Goal: Task Accomplishment & Management: Manage account settings

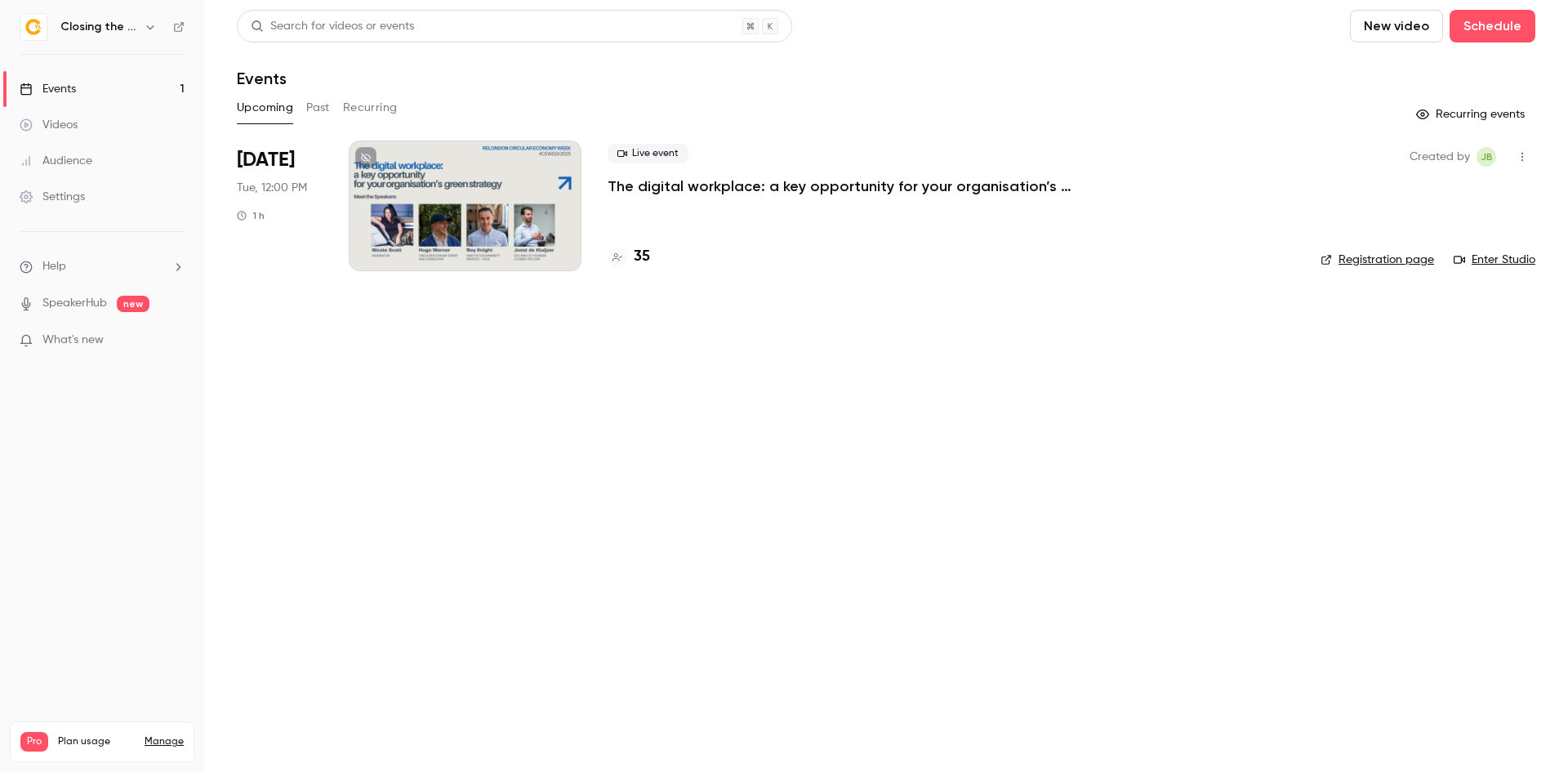
click at [547, 230] on div at bounding box center [464, 205] width 233 height 131
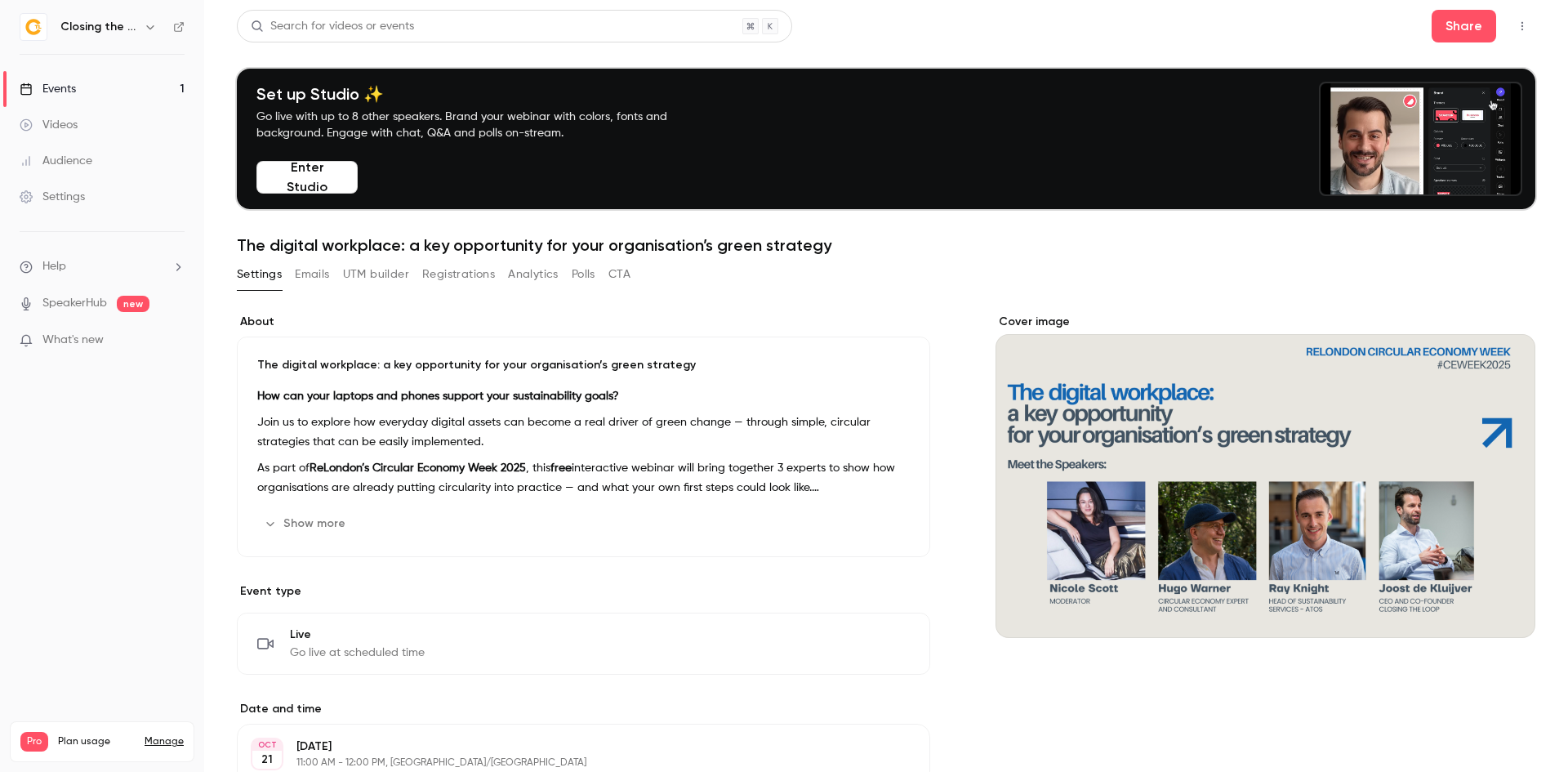
click at [445, 280] on button "Registrations" at bounding box center [458, 275] width 73 height 26
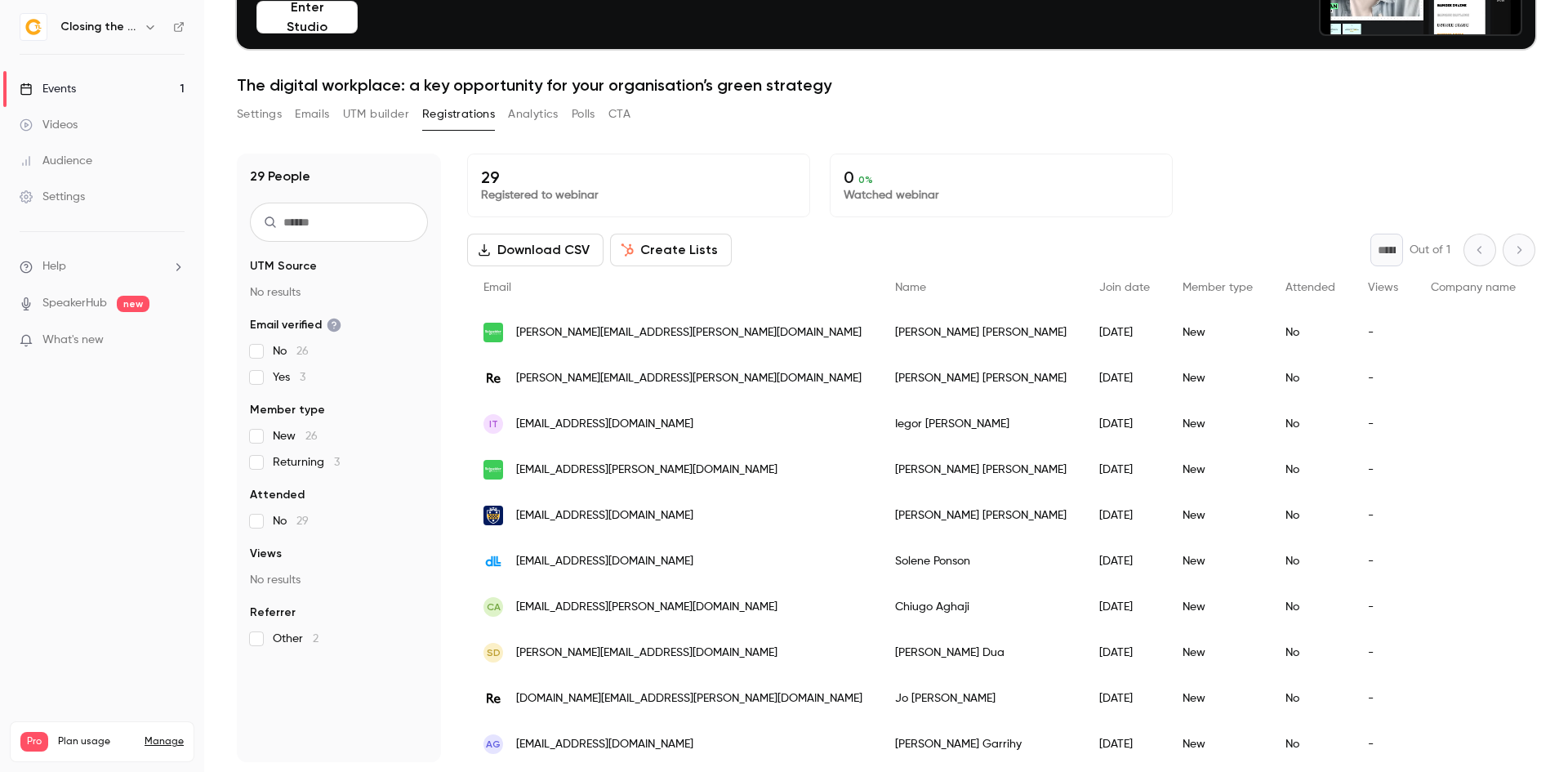
click at [540, 107] on button "Analytics" at bounding box center [533, 114] width 50 height 26
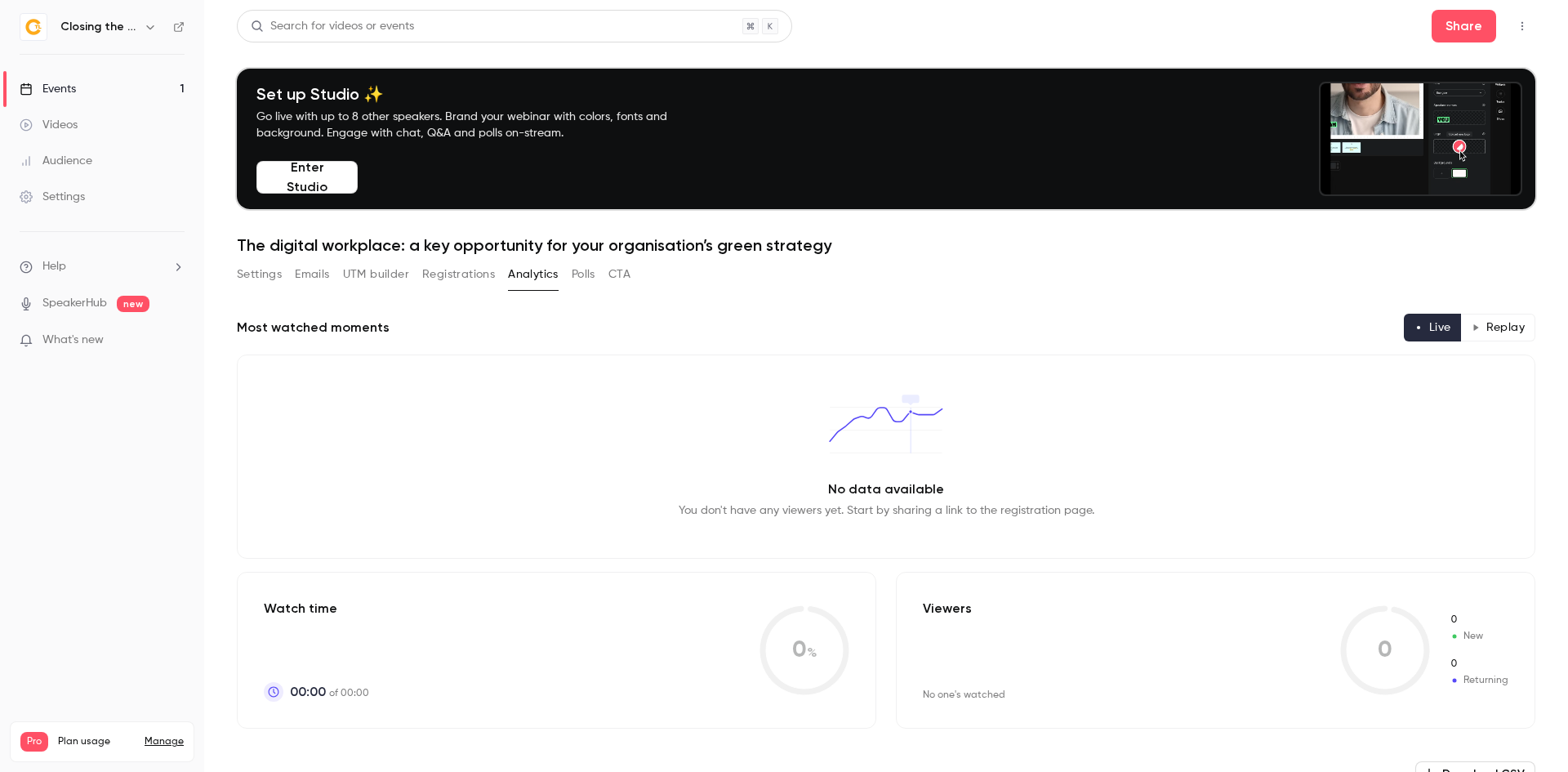
click at [586, 285] on button "Polls" at bounding box center [583, 275] width 23 height 26
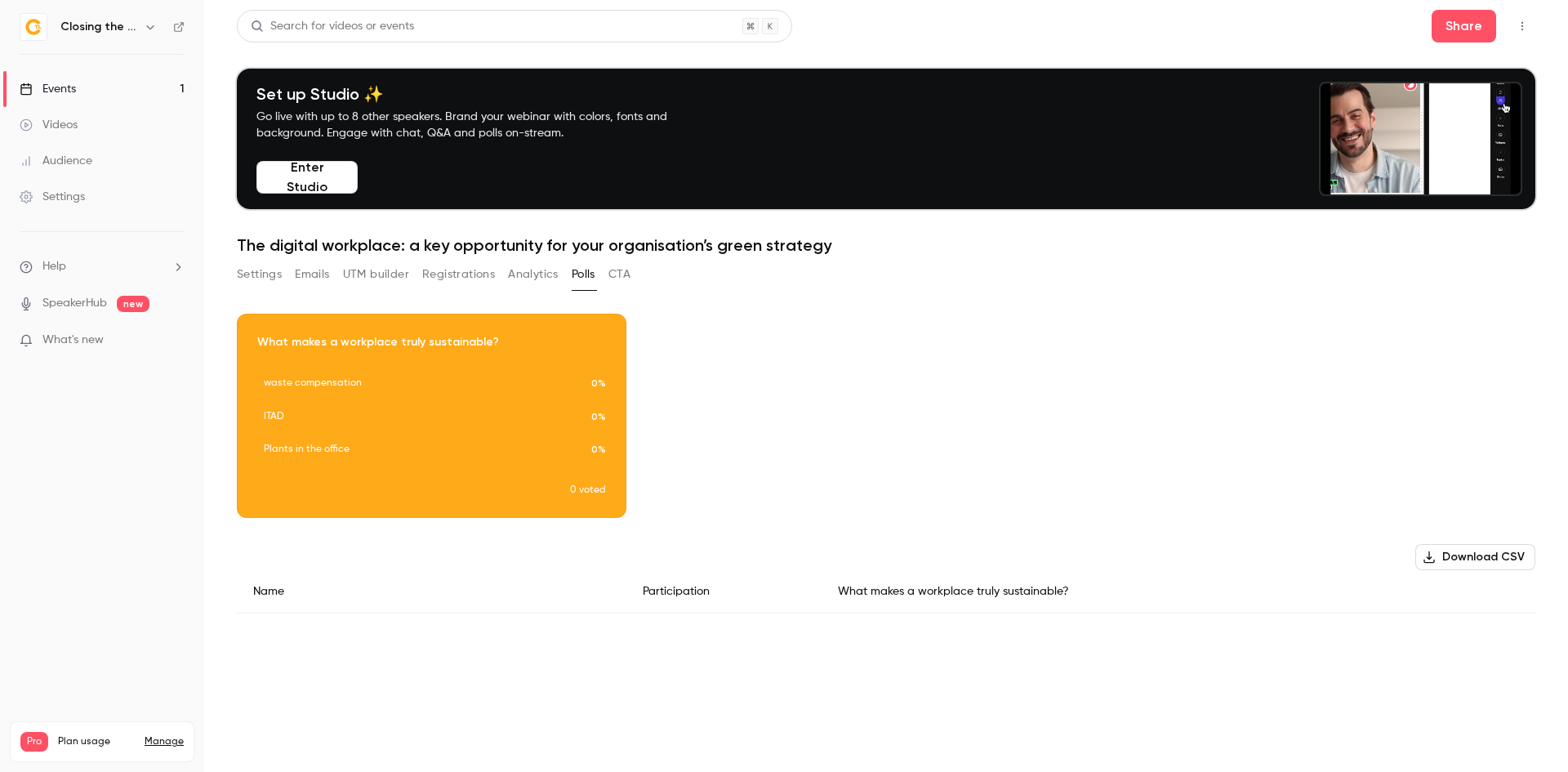
click at [533, 276] on button "Analytics" at bounding box center [533, 275] width 50 height 26
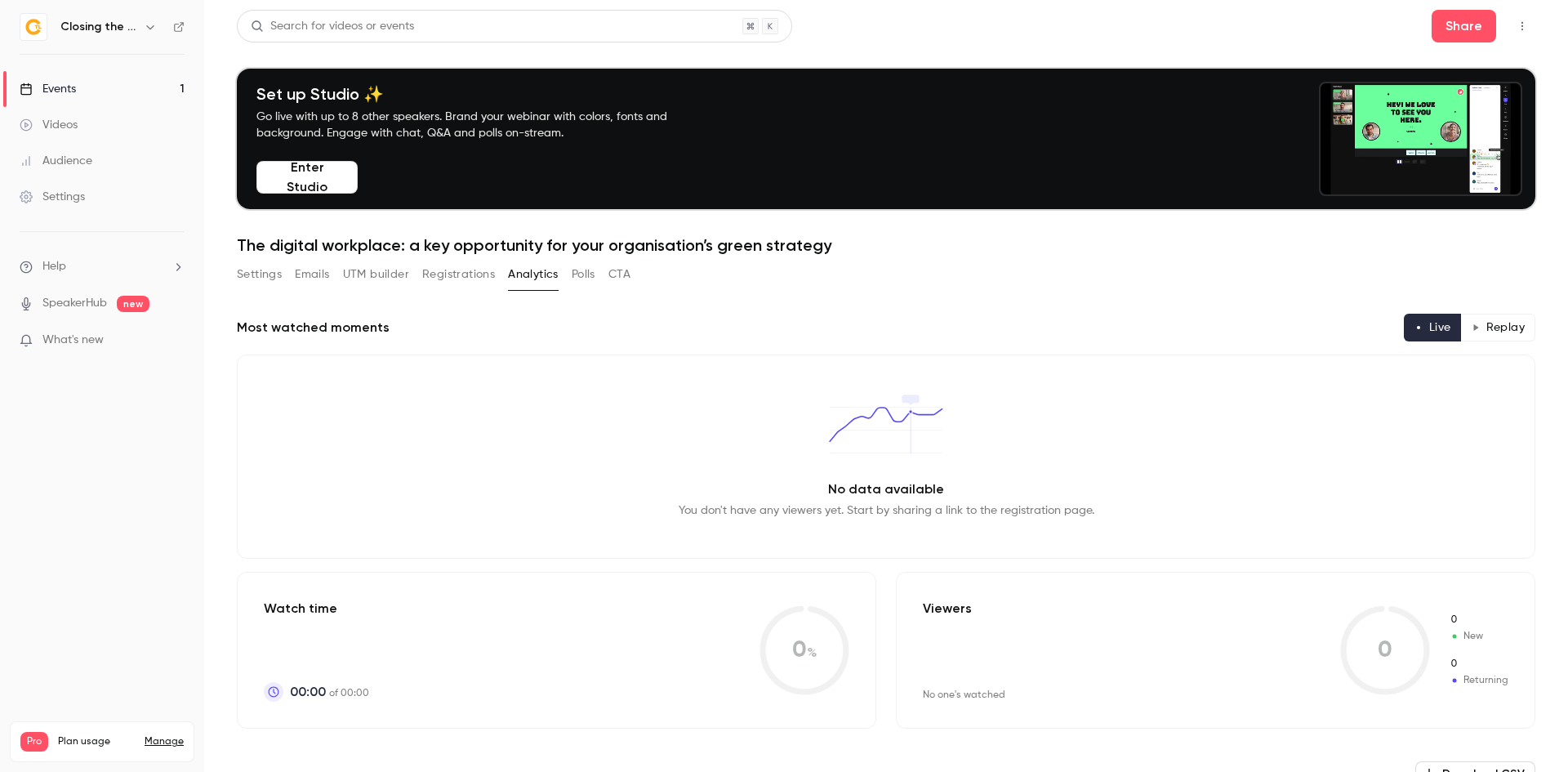
click at [433, 275] on button "Registrations" at bounding box center [458, 275] width 73 height 26
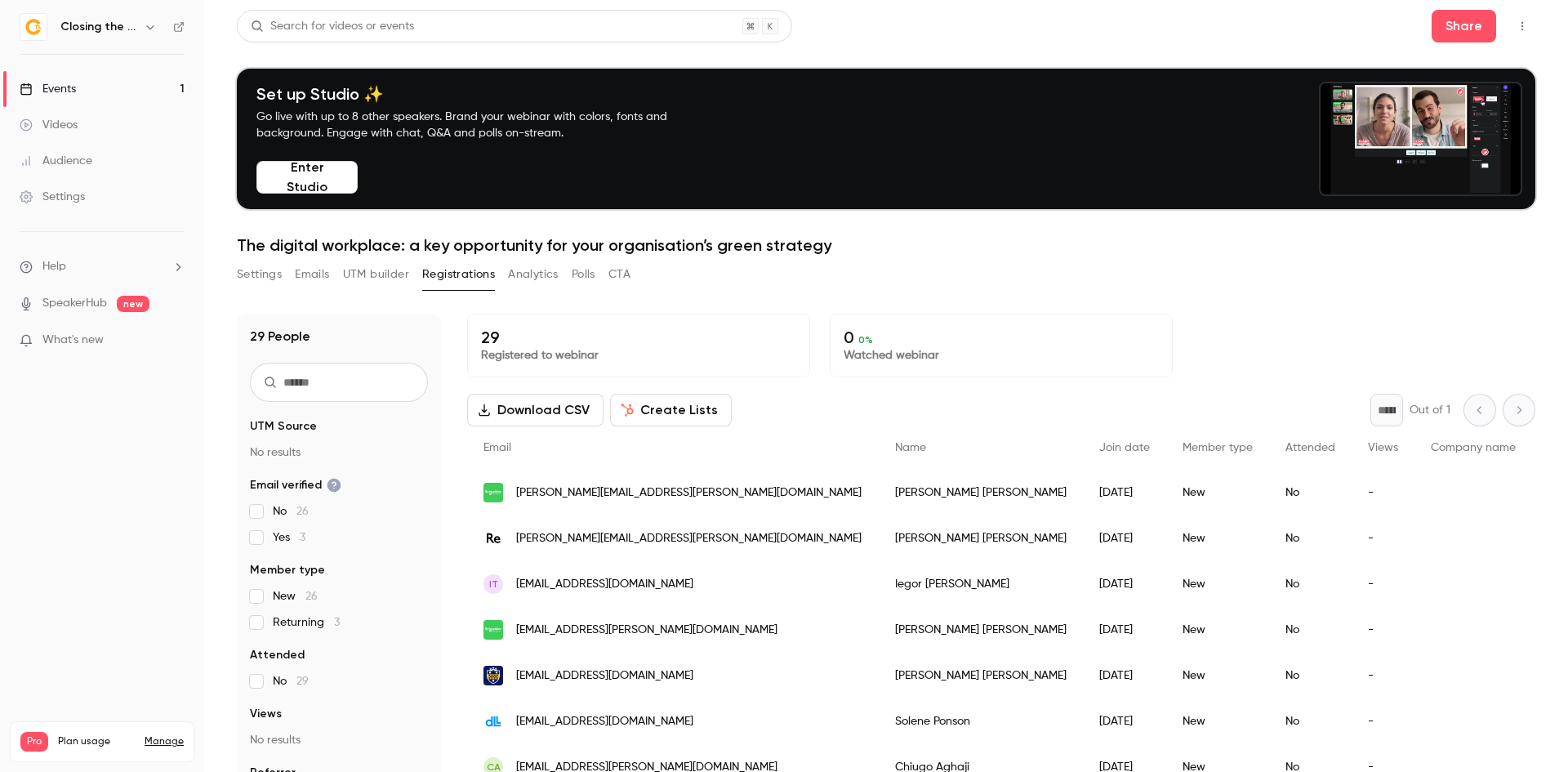
click at [386, 274] on button "UTM builder" at bounding box center [376, 275] width 66 height 26
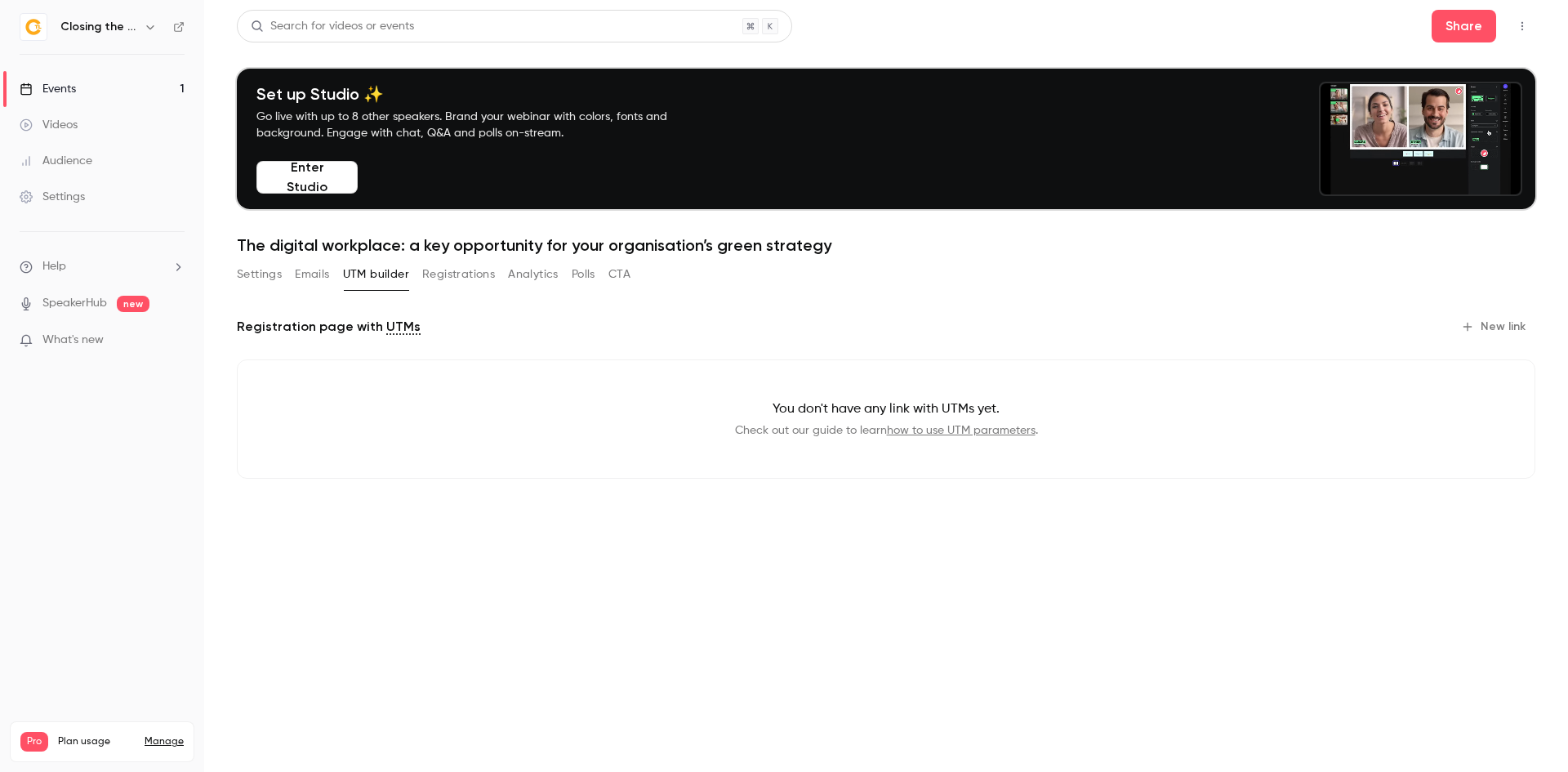
click at [308, 274] on button "Emails" at bounding box center [312, 275] width 35 height 26
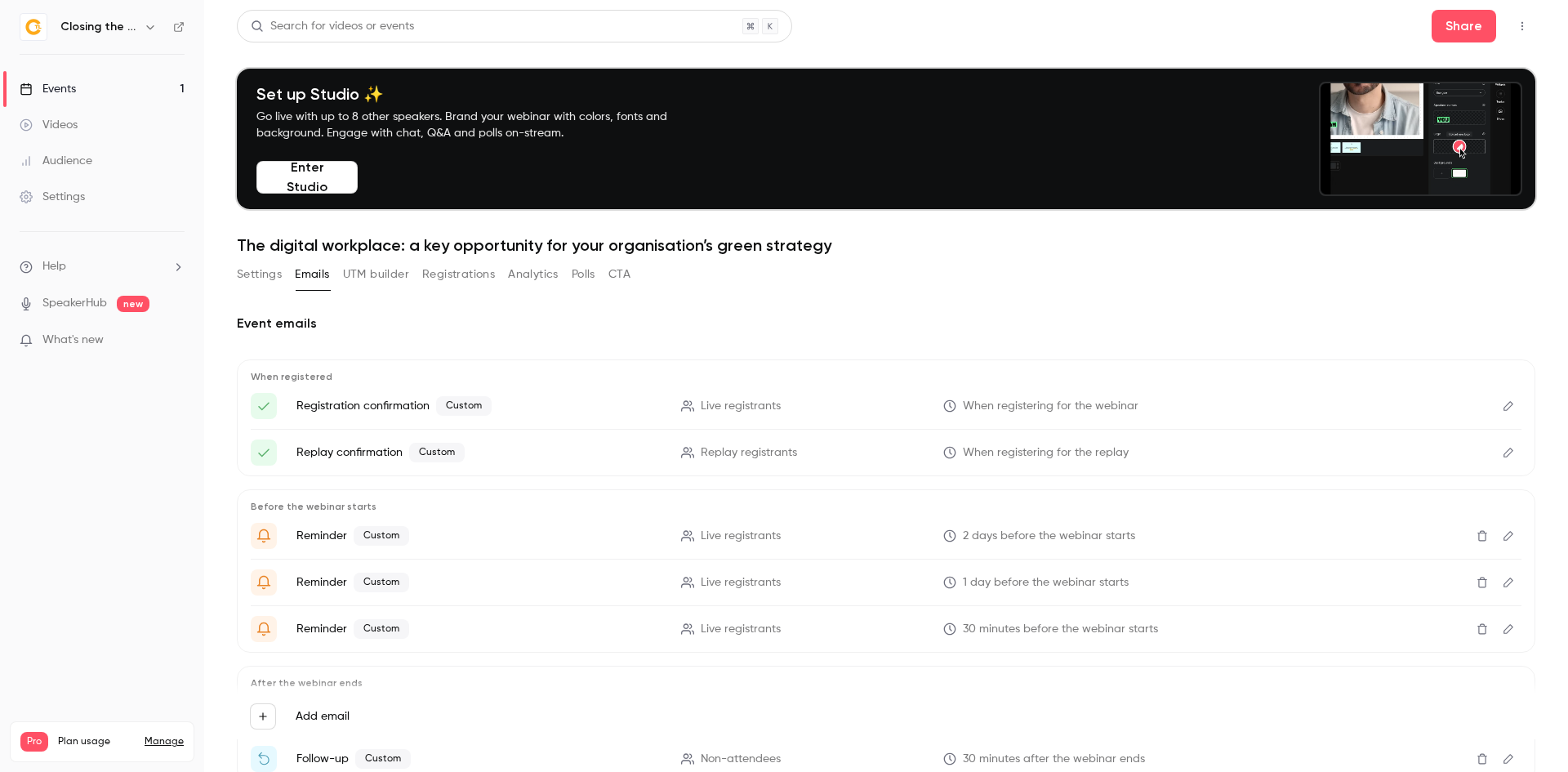
click at [256, 275] on button "Settings" at bounding box center [259, 275] width 45 height 26
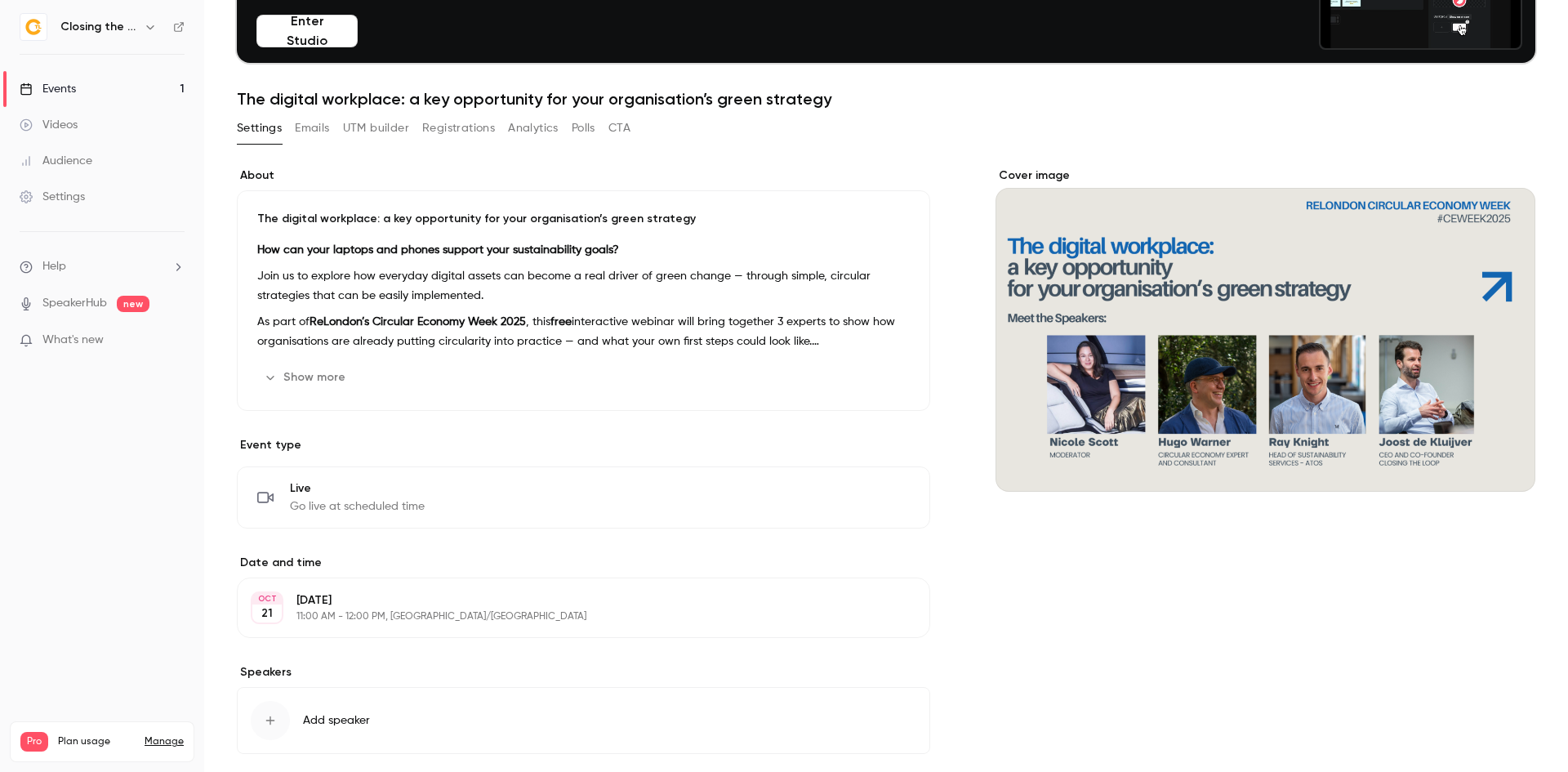
scroll to position [230, 0]
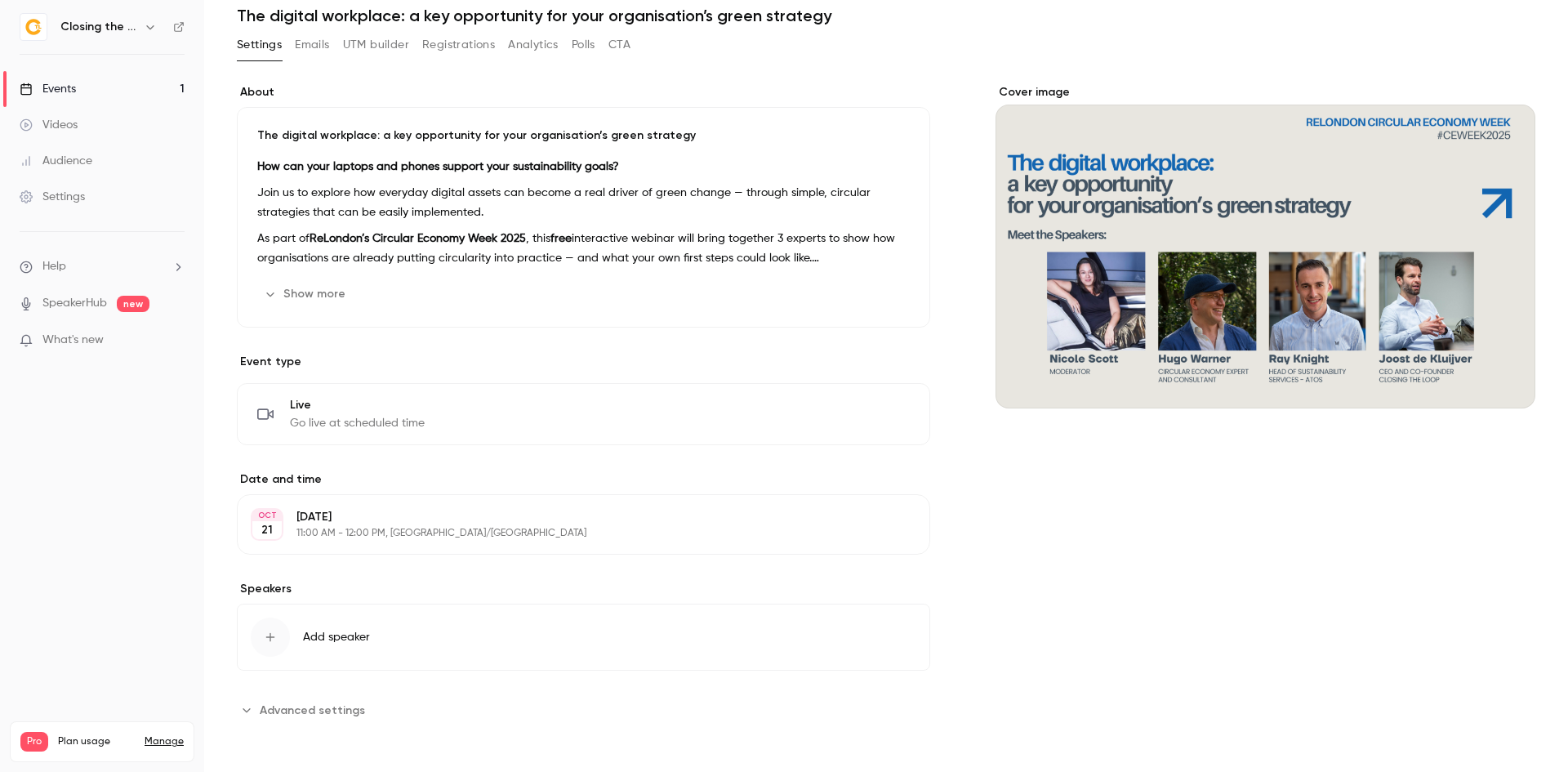
click at [331, 702] on span "Advanced settings" at bounding box center [313, 710] width 106 height 17
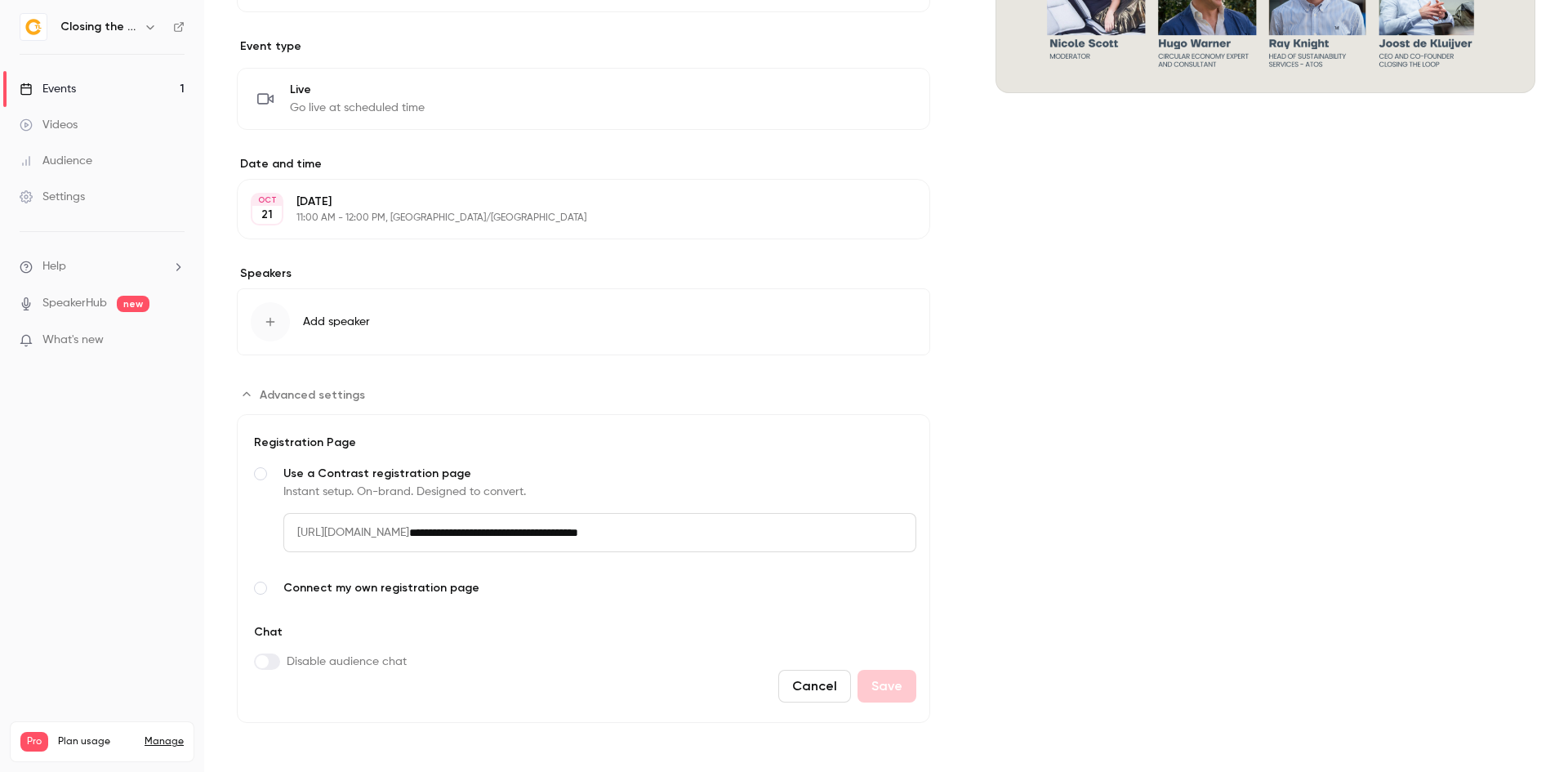
scroll to position [0, 0]
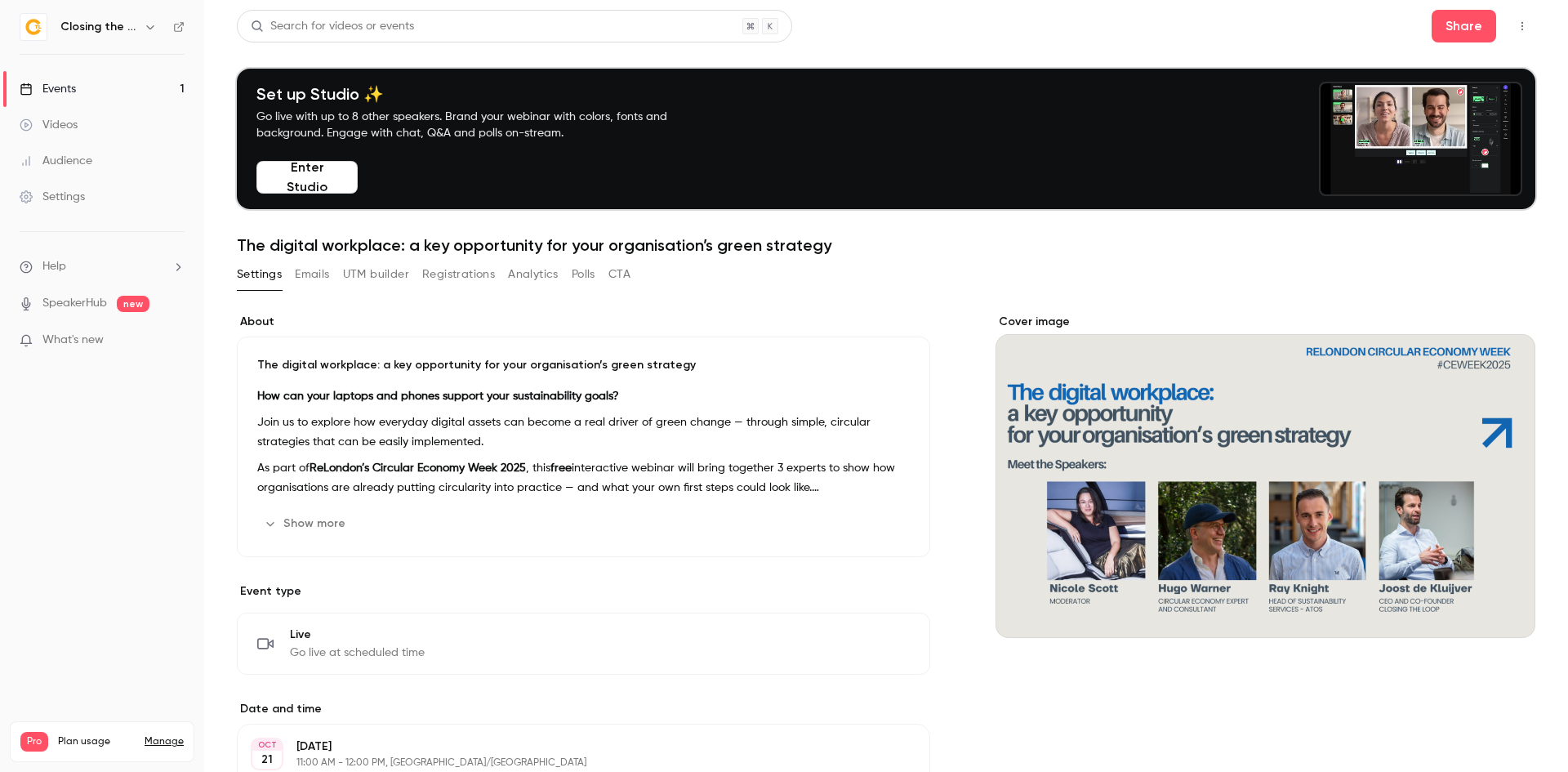
click at [573, 280] on button "Polls" at bounding box center [583, 275] width 23 height 26
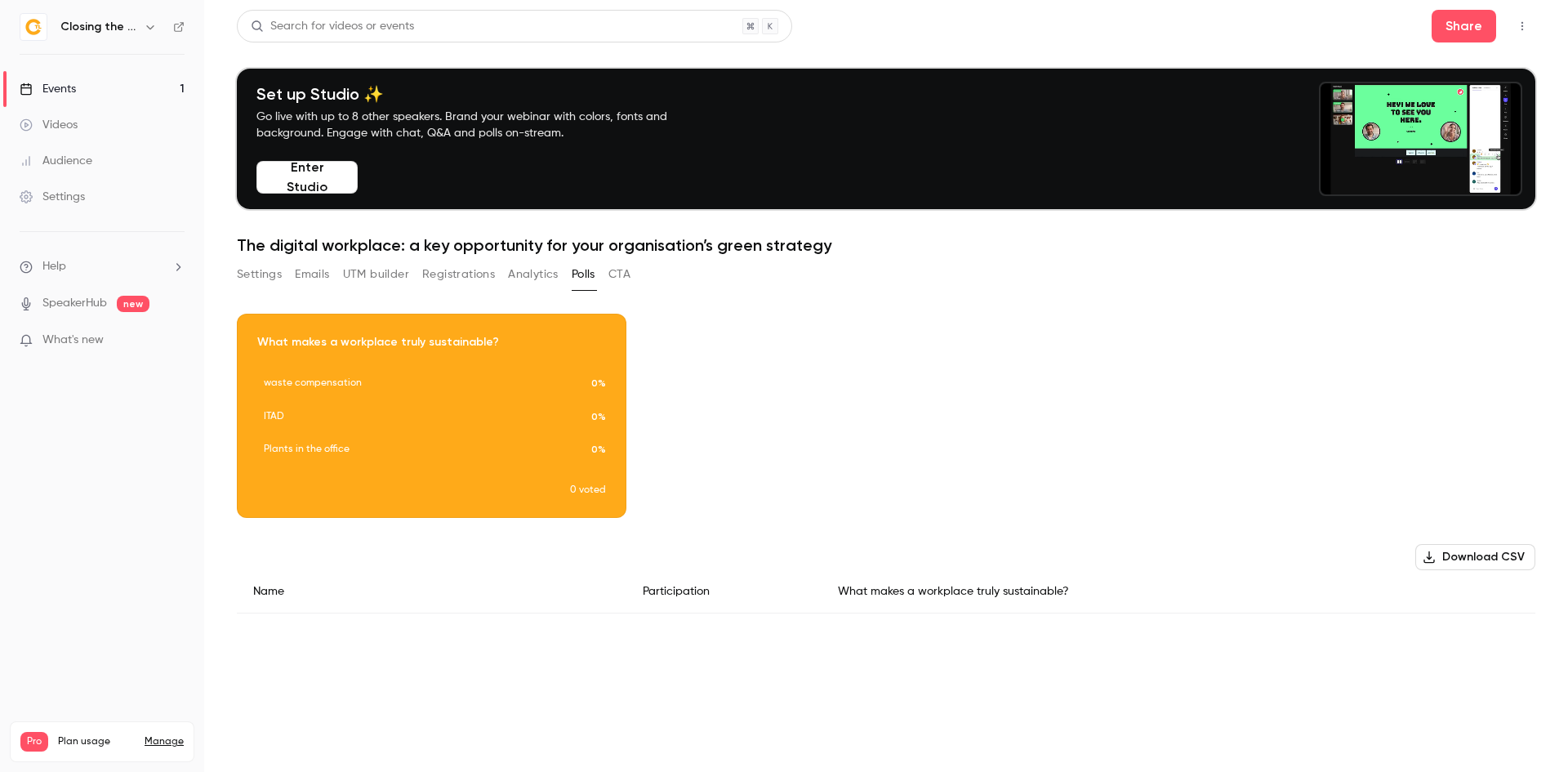
click at [528, 354] on div "Download image" at bounding box center [431, 416] width 388 height 203
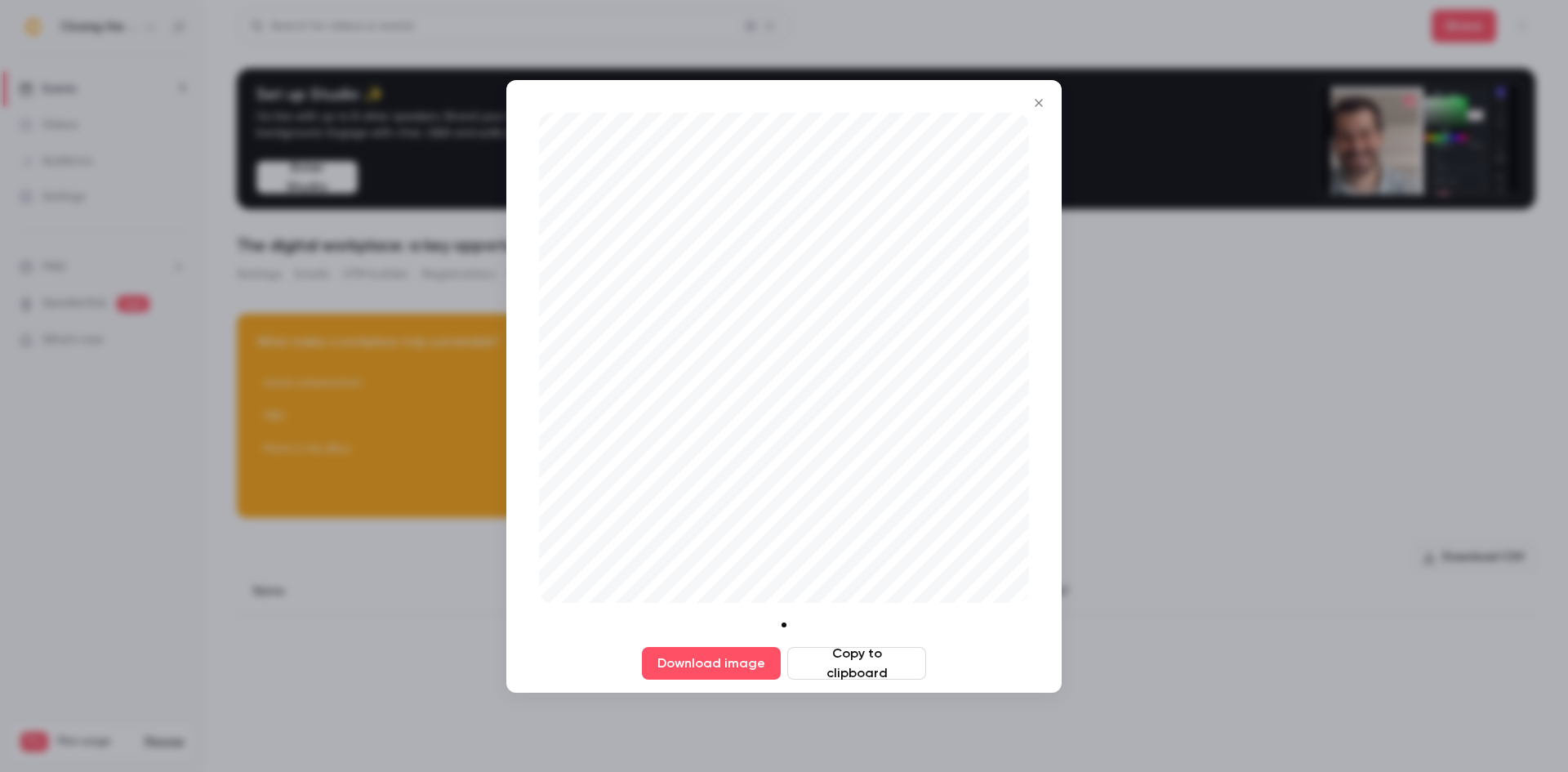
click at [1036, 101] on icon "Close" at bounding box center [1039, 102] width 20 height 13
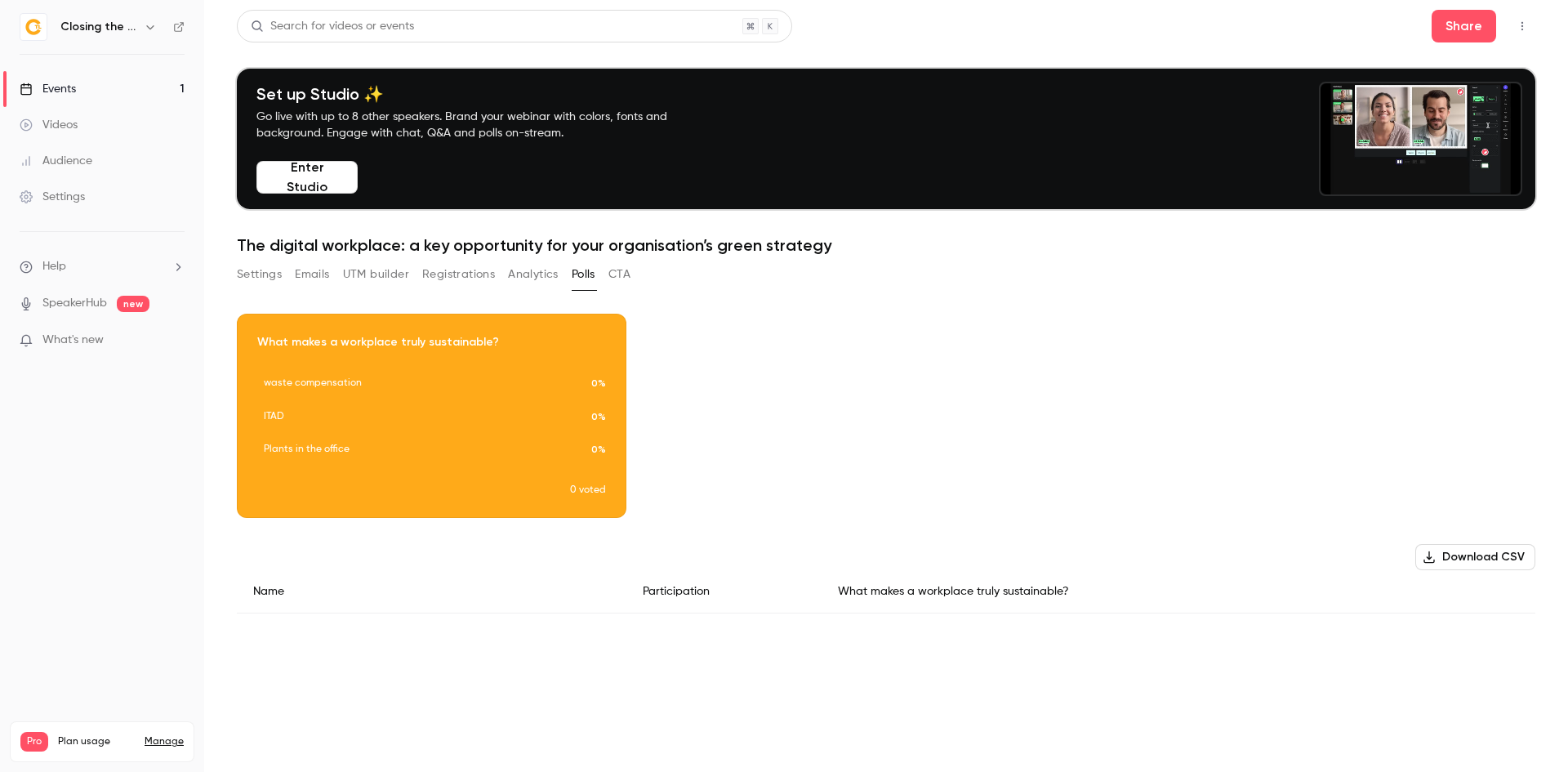
click at [628, 272] on button "CTA" at bounding box center [619, 275] width 22 height 26
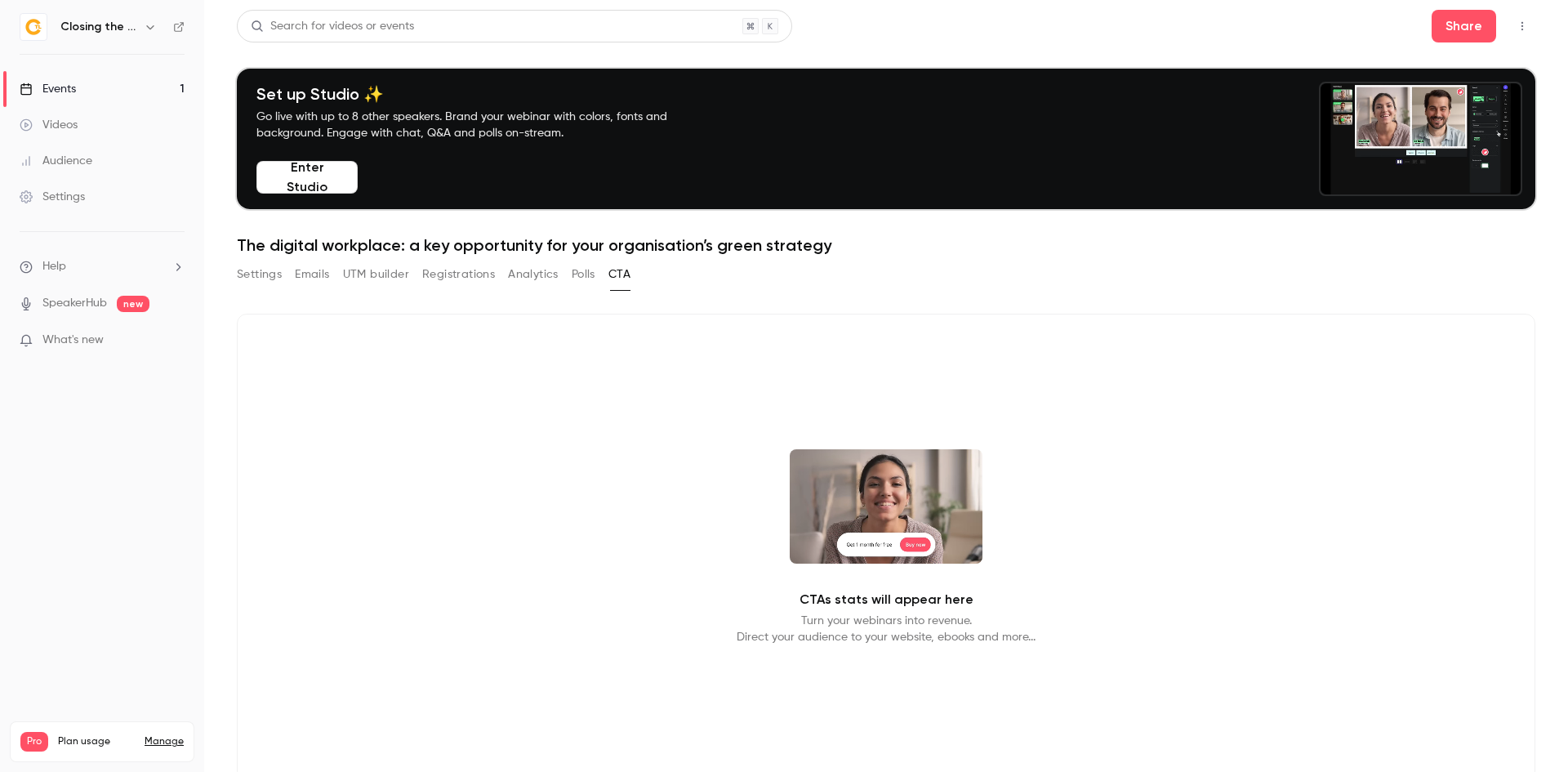
click at [591, 279] on button "Polls" at bounding box center [583, 275] width 23 height 26
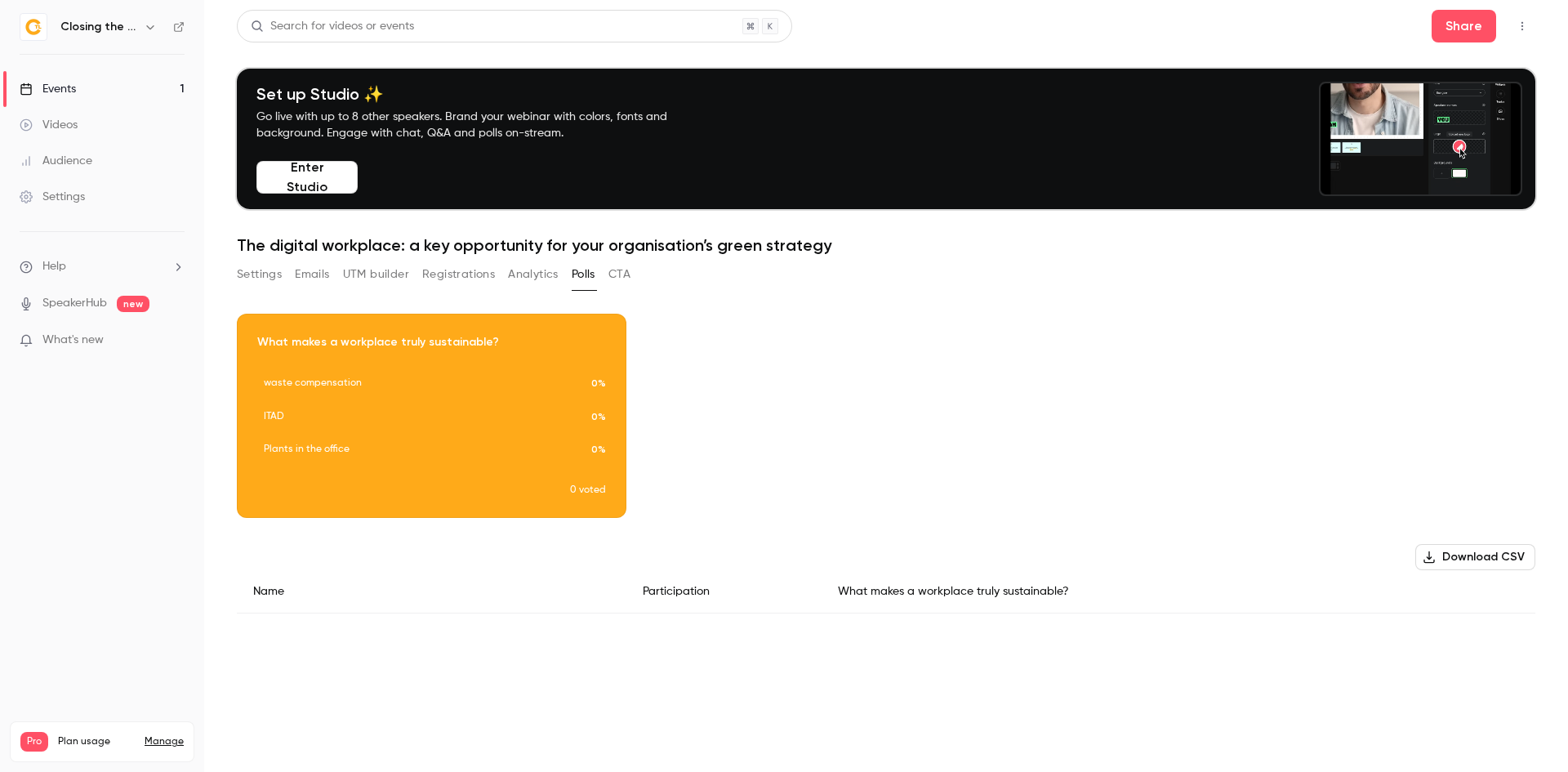
drag, startPoint x: 542, startPoint y: 444, endPoint x: 945, endPoint y: 481, distance: 404.7
click at [945, 481] on div "Download image What makes a workplace truly sustainable? waste compensation 0% …" at bounding box center [885, 416] width 1299 height 204
click at [261, 272] on button "Settings" at bounding box center [259, 275] width 45 height 26
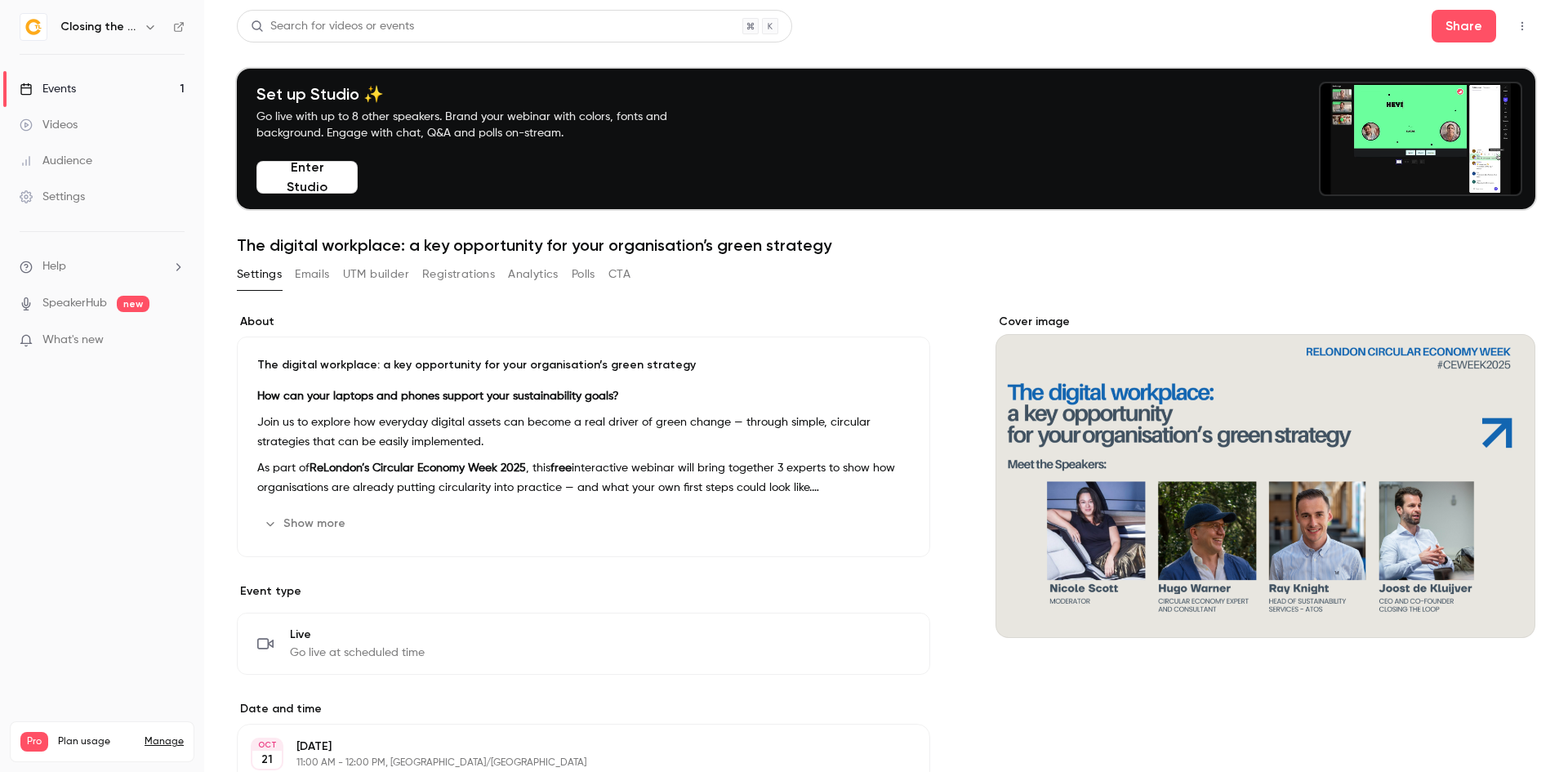
click at [62, 136] on link "Videos" at bounding box center [102, 124] width 204 height 36
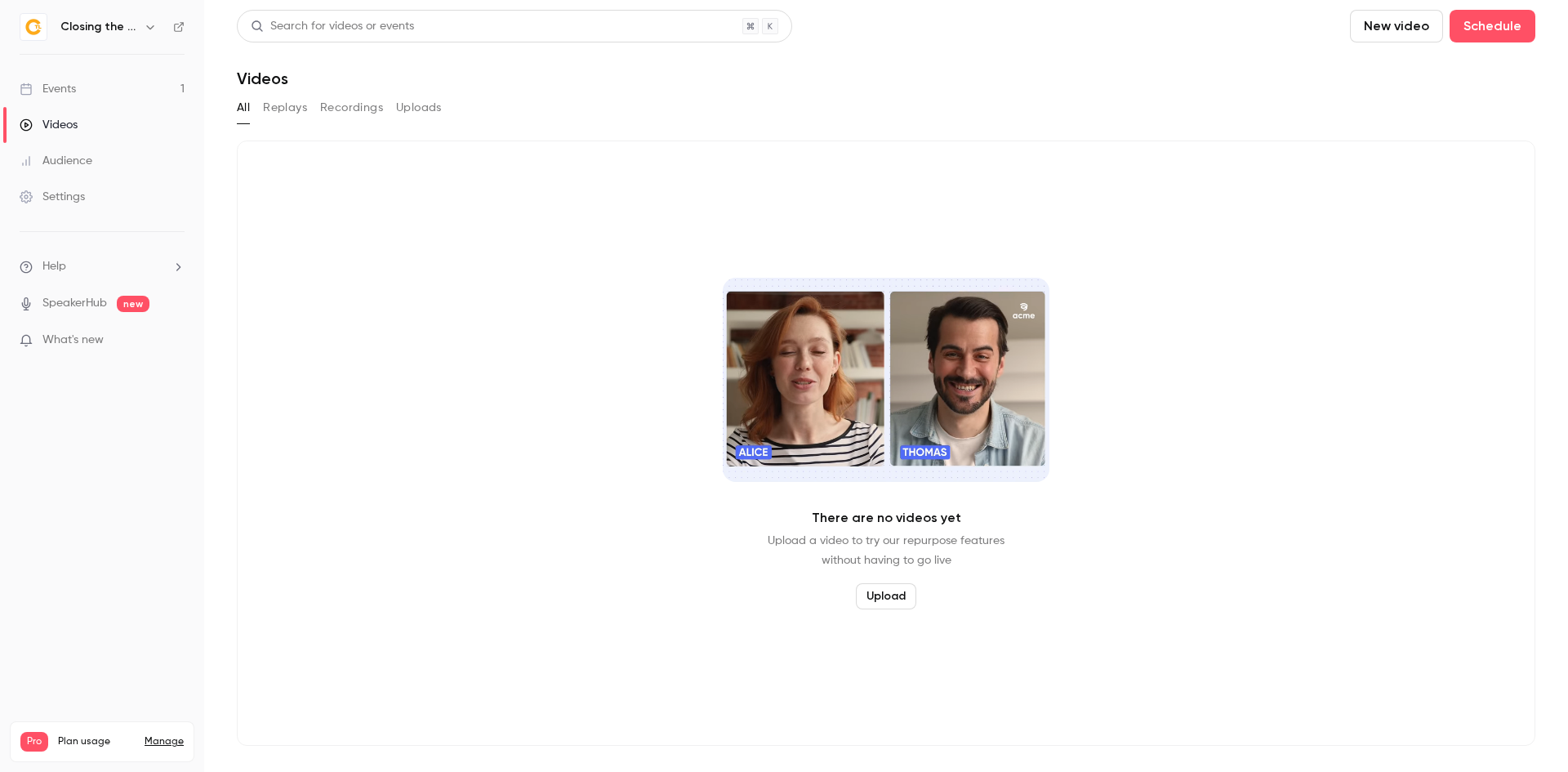
click at [291, 110] on button "Replays" at bounding box center [284, 107] width 44 height 26
click at [349, 104] on button "Recordings" at bounding box center [351, 107] width 63 height 26
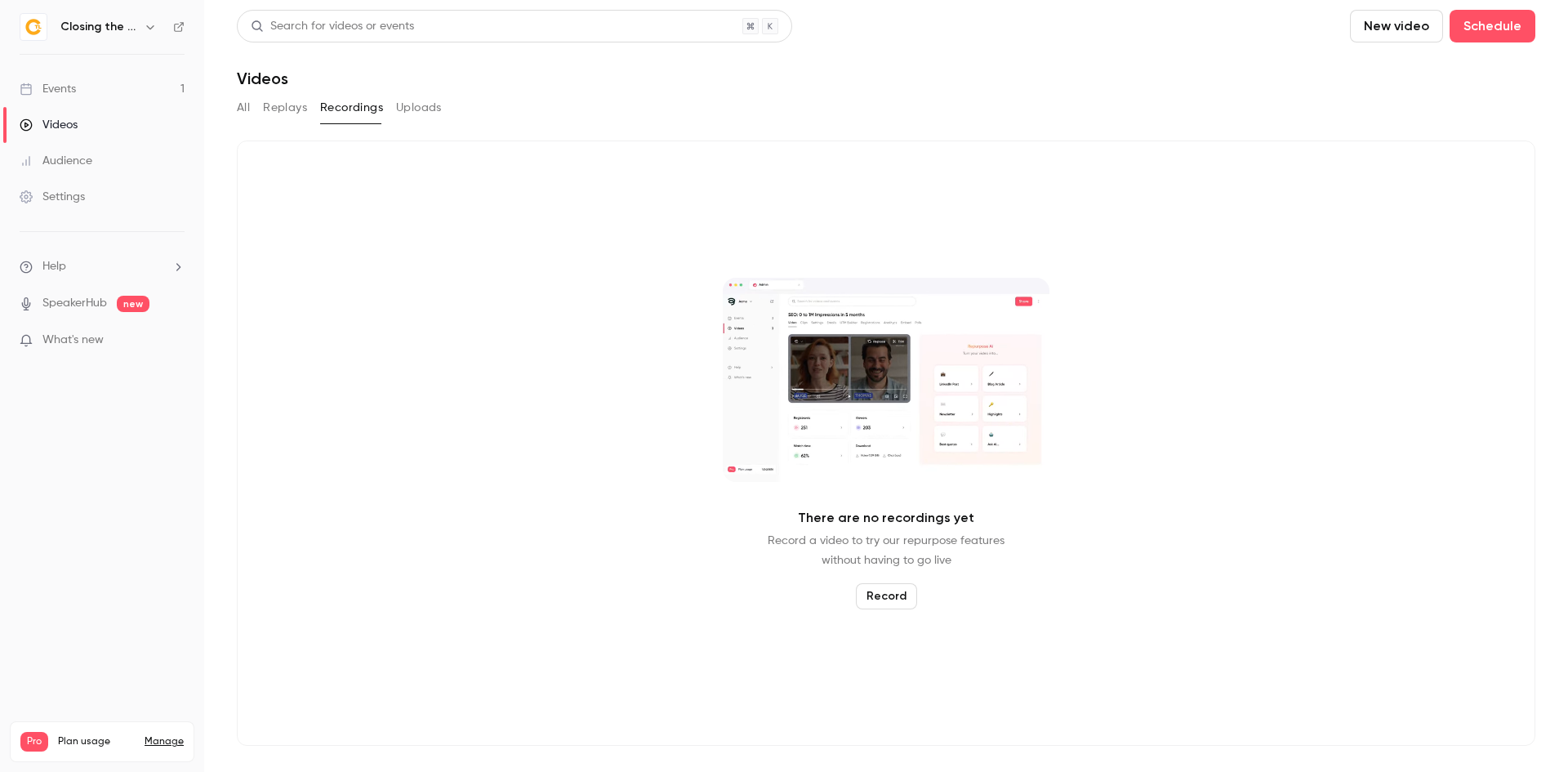
click at [432, 109] on button "Uploads" at bounding box center [418, 107] width 46 height 26
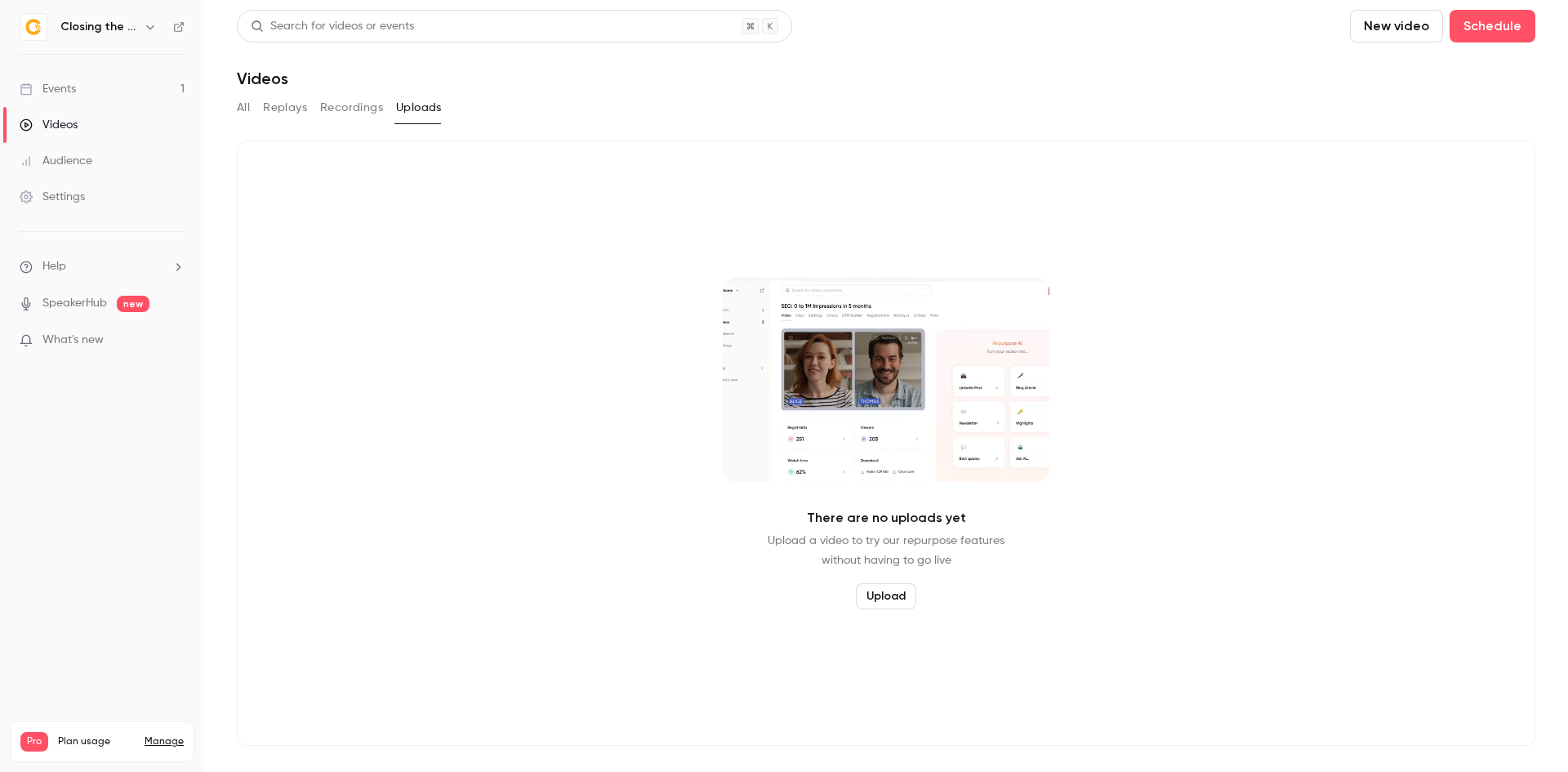
click at [65, 85] on div "Events" at bounding box center [48, 88] width 56 height 16
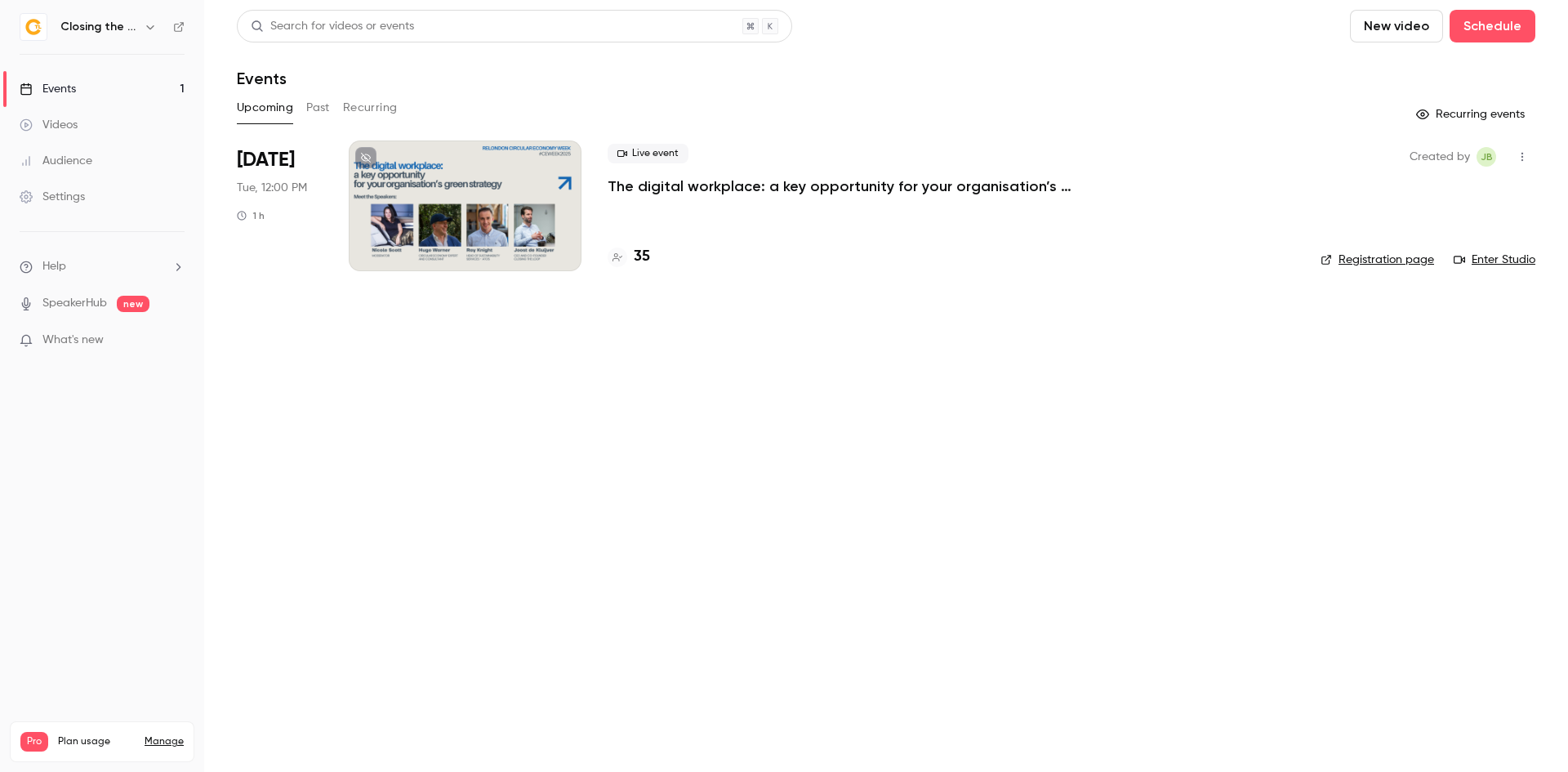
click at [466, 226] on div at bounding box center [464, 205] width 233 height 131
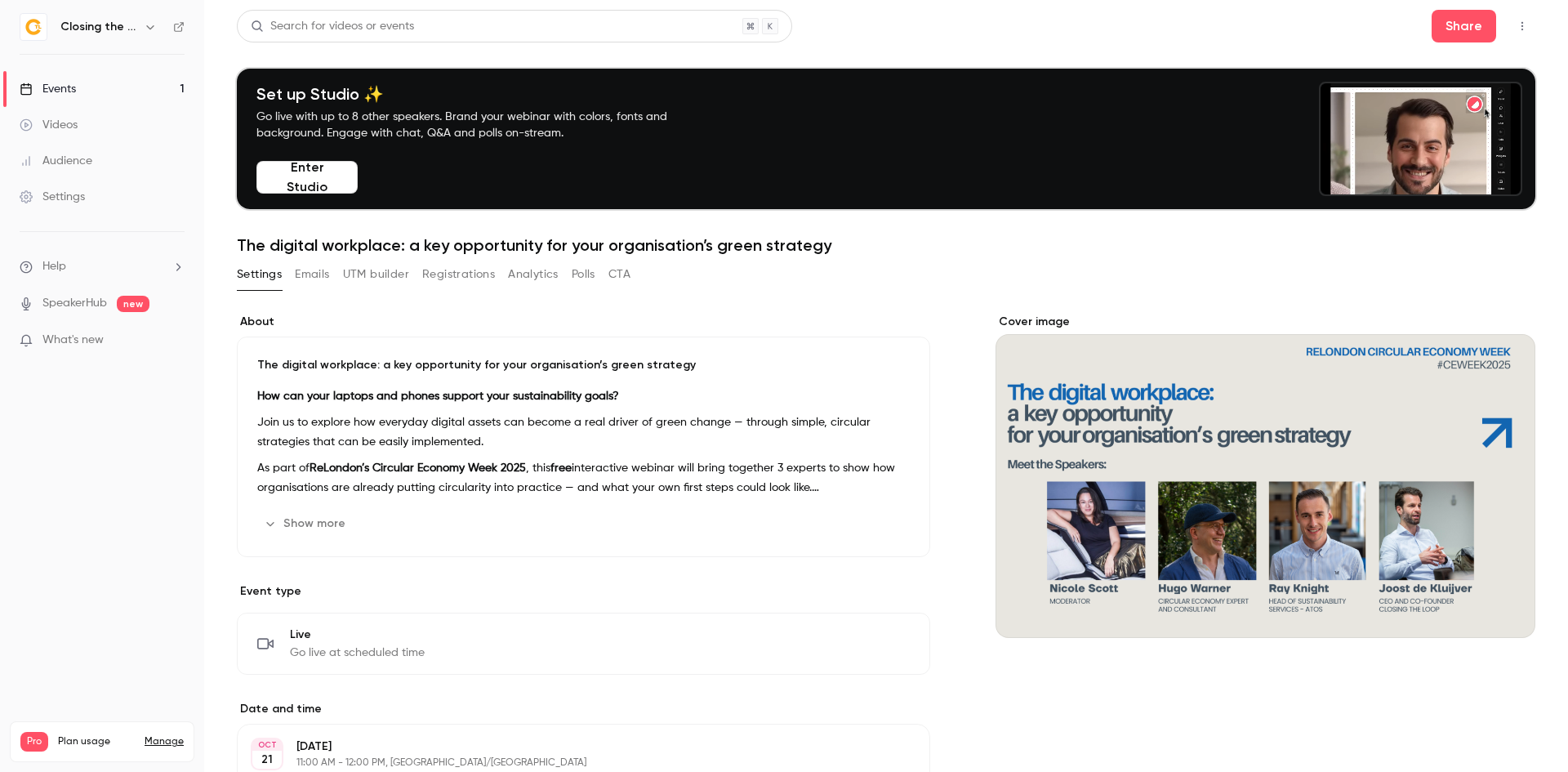
click at [593, 273] on button "Polls" at bounding box center [583, 275] width 23 height 26
